Goal: Navigation & Orientation: Find specific page/section

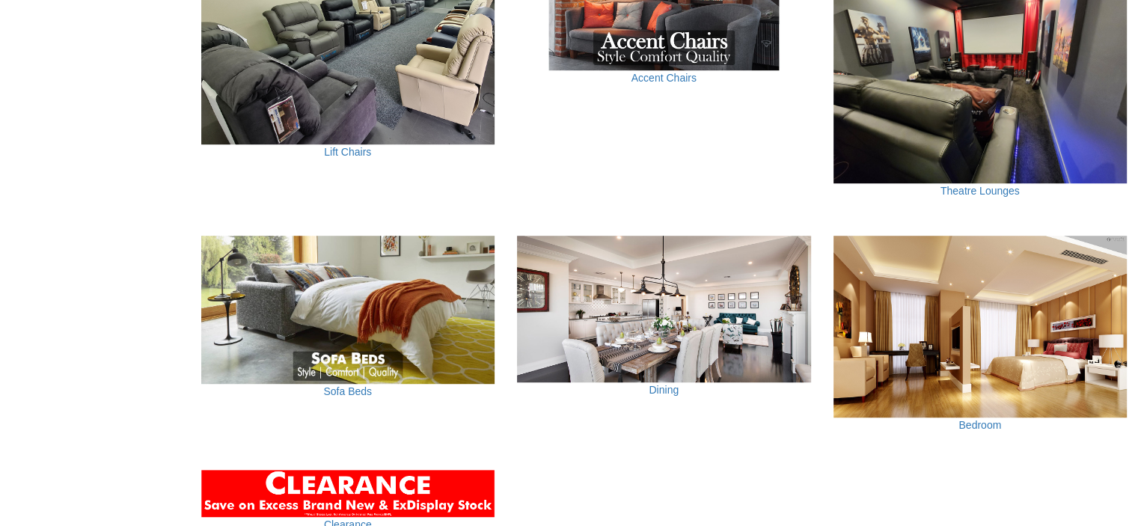
scroll to position [972, 0]
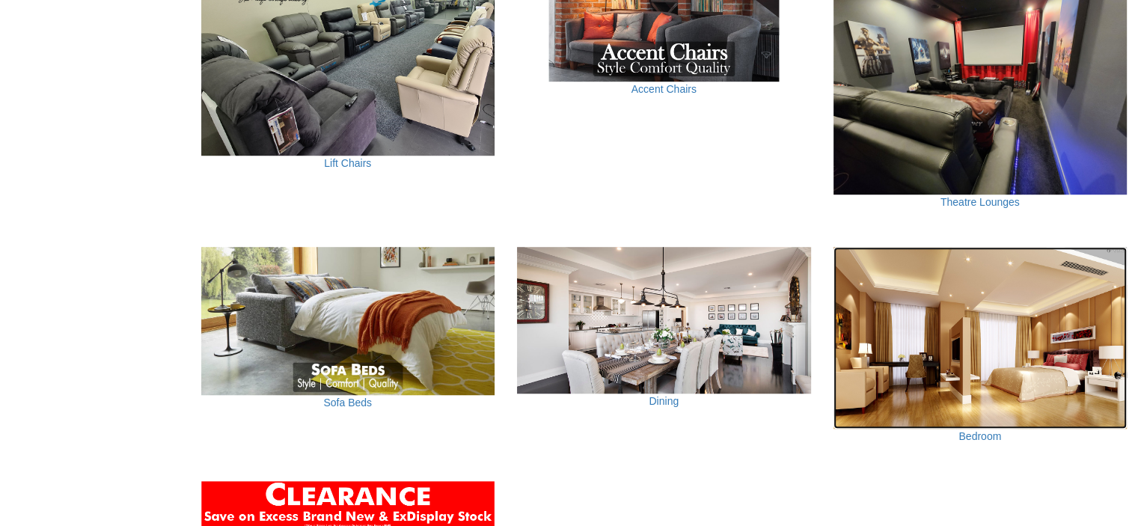
click at [977, 345] on img at bounding box center [980, 338] width 294 height 182
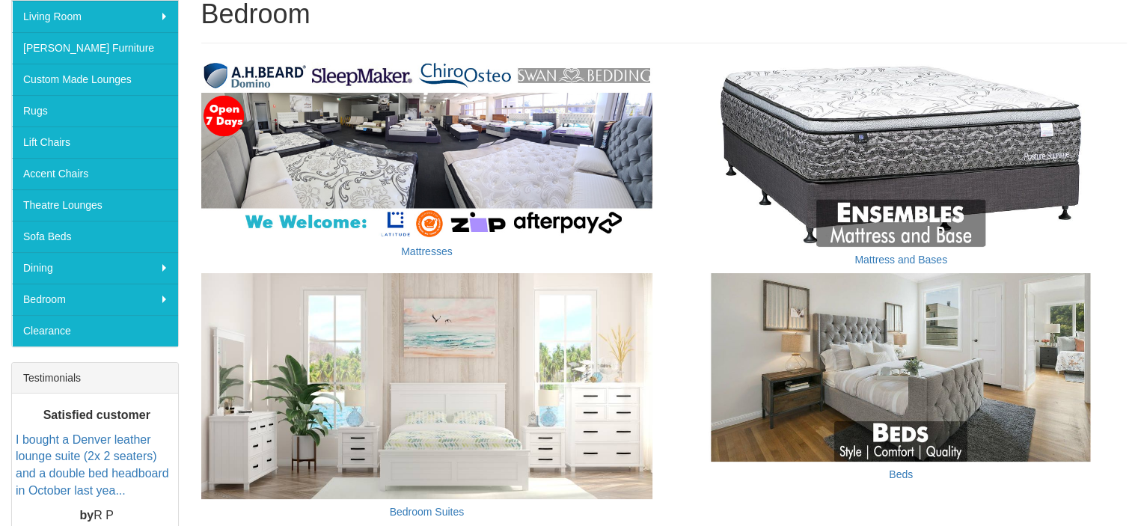
scroll to position [198, 0]
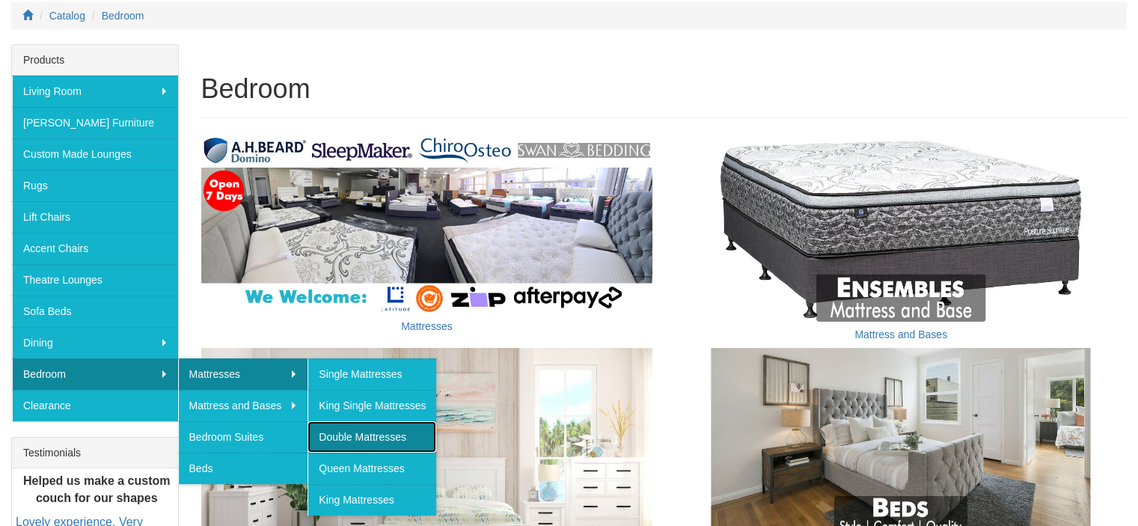
click at [337, 432] on link "Double Mattresses" at bounding box center [371, 436] width 129 height 31
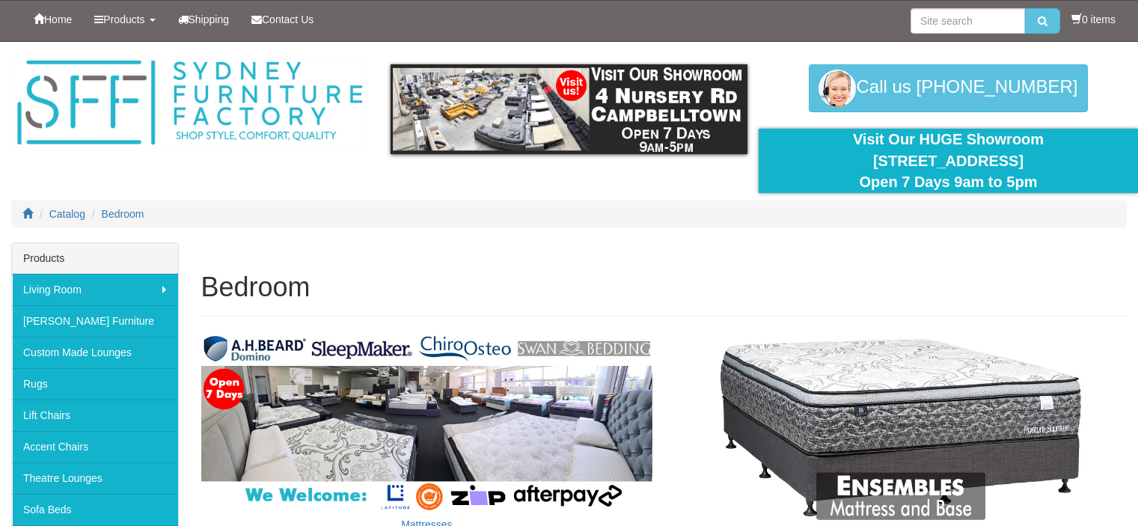
scroll to position [198, 0]
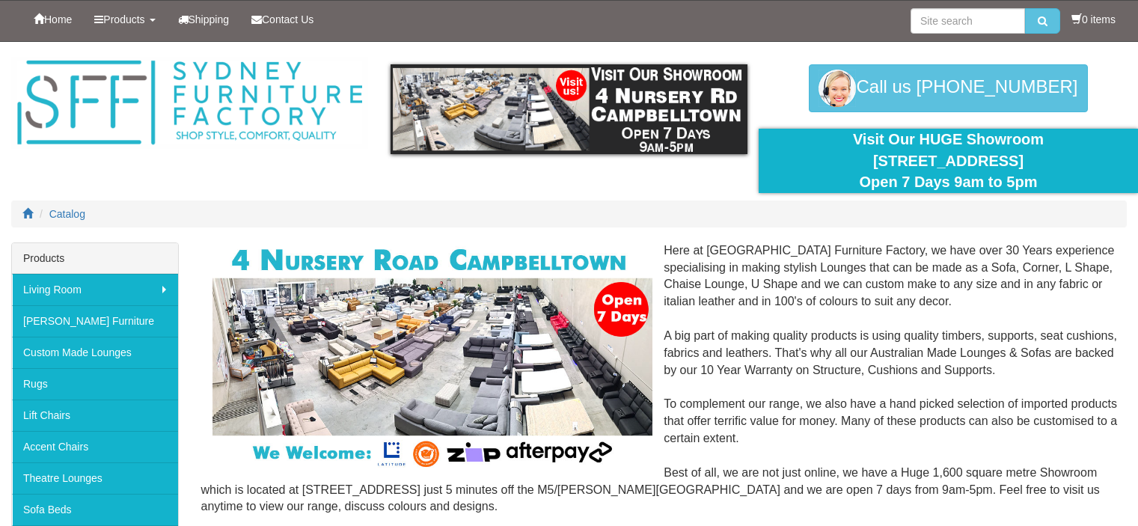
scroll to position [972, 0]
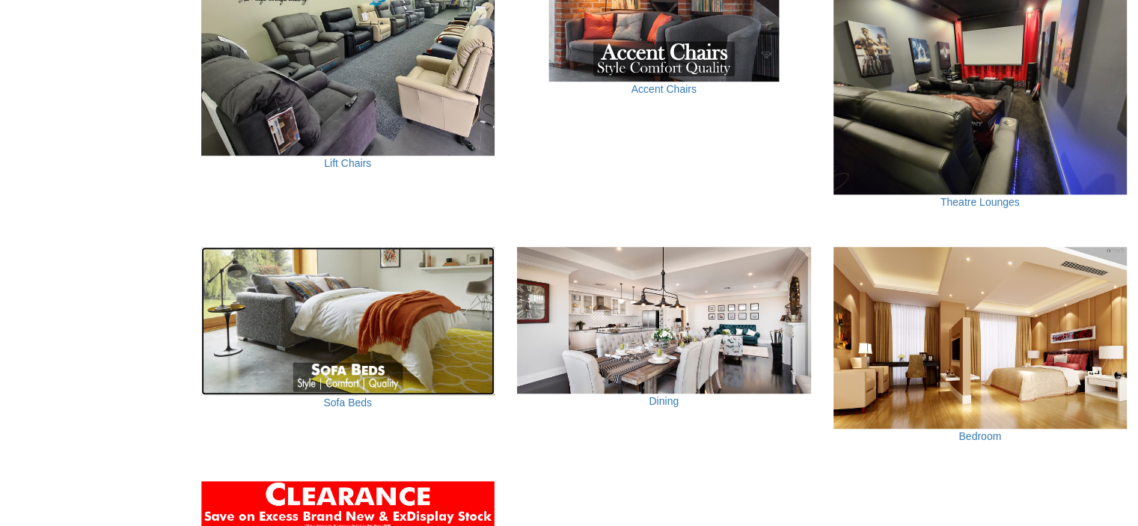
click at [340, 319] on img at bounding box center [348, 321] width 294 height 149
